Goal: Task Accomplishment & Management: Complete application form

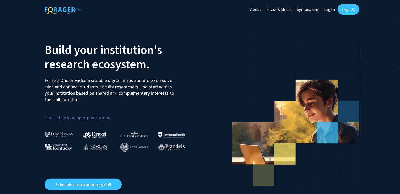
click at [328, 9] on link "Log In" at bounding box center [329, 9] width 17 height 19
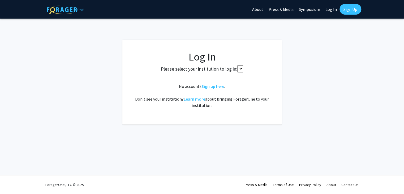
select select
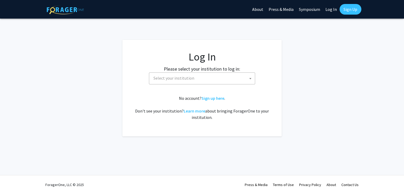
click at [240, 76] on span "Select your institution" at bounding box center [203, 78] width 104 height 11
type input "U"
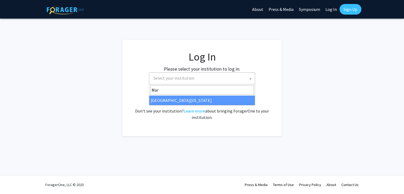
type input "Mar"
select select "31"
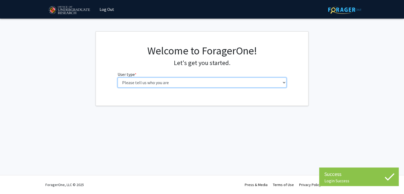
click at [174, 83] on select "Please tell us who you are Undergraduate Student Master's Student Doctoral Cand…" at bounding box center [202, 83] width 169 height 10
select select "1: undergrad"
click at [118, 78] on select "Please tell us who you are Undergraduate Student Master's Student Doctoral Cand…" at bounding box center [202, 83] width 169 height 10
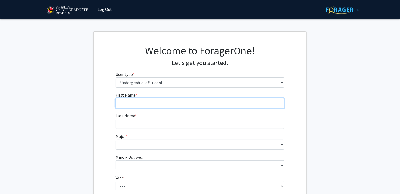
click at [166, 101] on input "First Name * required" at bounding box center [200, 103] width 169 height 10
type input "Joshua"
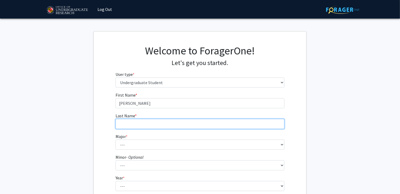
type input "Duong"
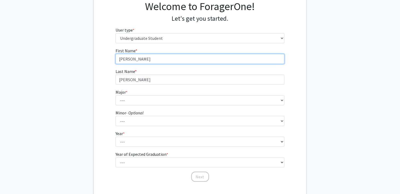
scroll to position [50, 0]
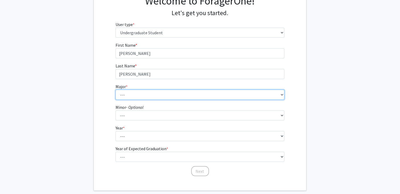
click at [138, 93] on select "--- Accounting Aerospace Engineering African American and Africana Studies Agri…" at bounding box center [200, 95] width 169 height 10
select select "16: 2317"
click at [116, 90] on select "--- Accounting Aerospace Engineering African American and Africana Studies Agri…" at bounding box center [200, 95] width 169 height 10
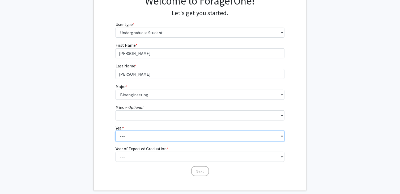
click at [121, 132] on select "--- First-year Sophomore Junior Senior Postbaccalaureate Certificate" at bounding box center [200, 136] width 169 height 10
select select "3: junior"
click at [116, 131] on select "--- First-year Sophomore Junior Senior Postbaccalaureate Certificate" at bounding box center [200, 136] width 169 height 10
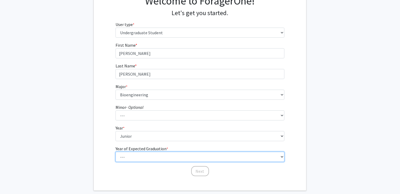
click at [128, 159] on select "--- 2025 2026 2027 2028 2029 2030 2031 2032 2033 2034" at bounding box center [200, 157] width 169 height 10
select select "3: 2027"
click at [116, 152] on select "--- 2025 2026 2027 2028 2029 2030 2031 2032 2033 2034" at bounding box center [200, 157] width 169 height 10
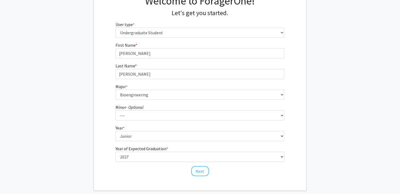
click at [99, 147] on div "First Name * required Joshua Last Name * required Duong Major * required --- Ac…" at bounding box center [200, 109] width 213 height 135
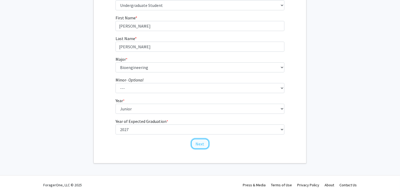
click at [199, 144] on button "Next" at bounding box center [200, 144] width 18 height 10
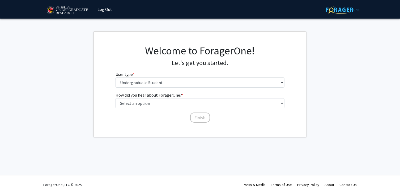
scroll to position [0, 0]
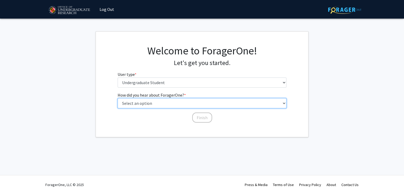
click at [159, 100] on select "Select an option Peer/student recommendation Faculty/staff recommendation Unive…" at bounding box center [202, 103] width 169 height 10
select select "3: university_website"
click at [118, 98] on select "Select an option Peer/student recommendation Faculty/staff recommendation Unive…" at bounding box center [202, 103] width 169 height 10
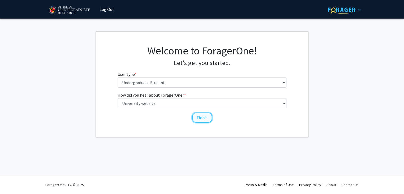
click at [204, 117] on button "Finish" at bounding box center [202, 118] width 20 height 10
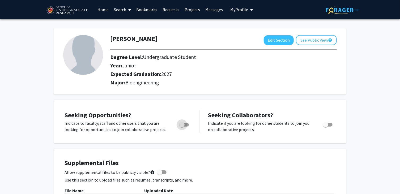
click at [187, 125] on span "Toggle" at bounding box center [184, 125] width 10 height 4
click at [182, 127] on input "Are you actively seeking opportunities?" at bounding box center [182, 127] width 0 height 0
checkbox input "true"
click at [193, 11] on link "Projects" at bounding box center [192, 9] width 21 height 19
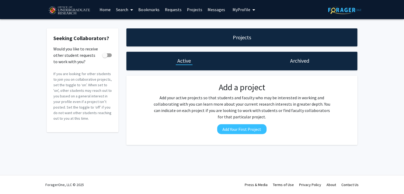
click at [108, 8] on link "Home" at bounding box center [105, 9] width 16 height 19
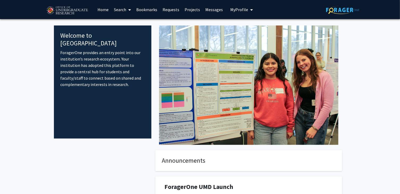
click at [130, 11] on icon at bounding box center [129, 10] width 3 height 4
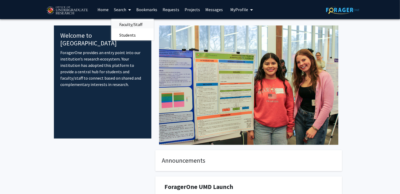
click at [124, 25] on span "Faculty/Staff" at bounding box center [130, 24] width 39 height 11
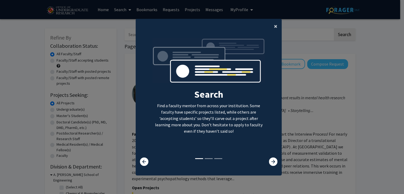
click at [276, 22] on button "×" at bounding box center [276, 26] width 12 height 15
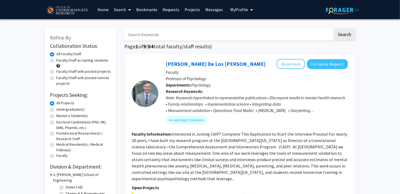
click at [147, 36] on input "Search Keywords" at bounding box center [228, 34] width 209 height 12
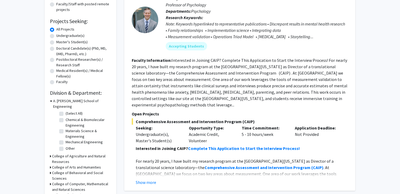
scroll to position [74, 0]
click at [66, 117] on label "Chemical & Biomolecular Engineering" at bounding box center [88, 122] width 44 height 11
click at [66, 117] on input "Chemical & Biomolecular Engineering" at bounding box center [67, 118] width 3 height 3
checkbox input "true"
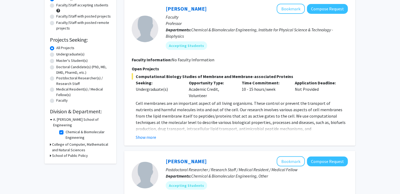
scroll to position [62, 0]
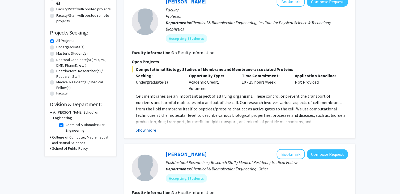
click at [152, 130] on button "Show more" at bounding box center [146, 130] width 20 height 6
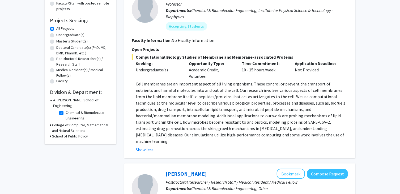
scroll to position [0, 0]
